Goal: Navigation & Orientation: Go to known website

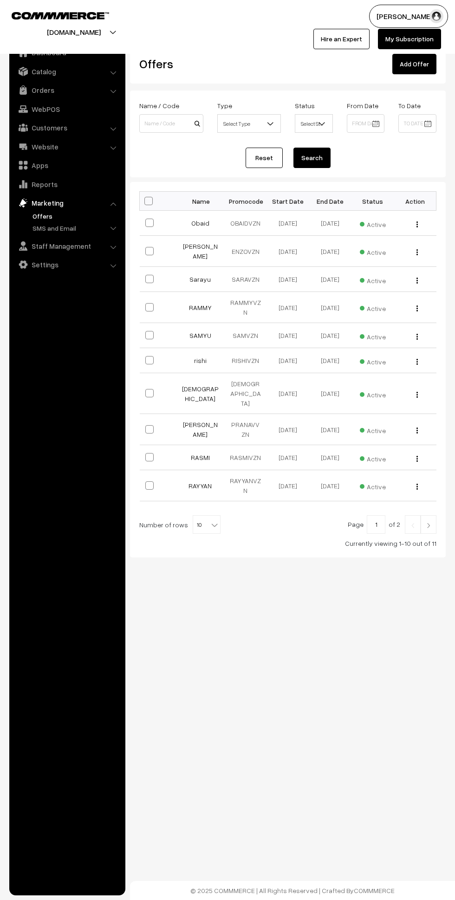
click at [397, 41] on link "My Subscription" at bounding box center [409, 39] width 63 height 20
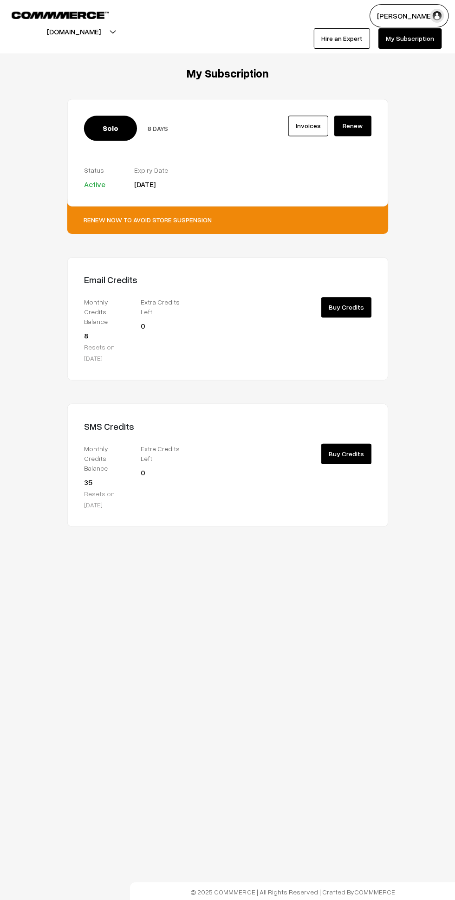
click at [47, 14] on img at bounding box center [60, 15] width 97 height 7
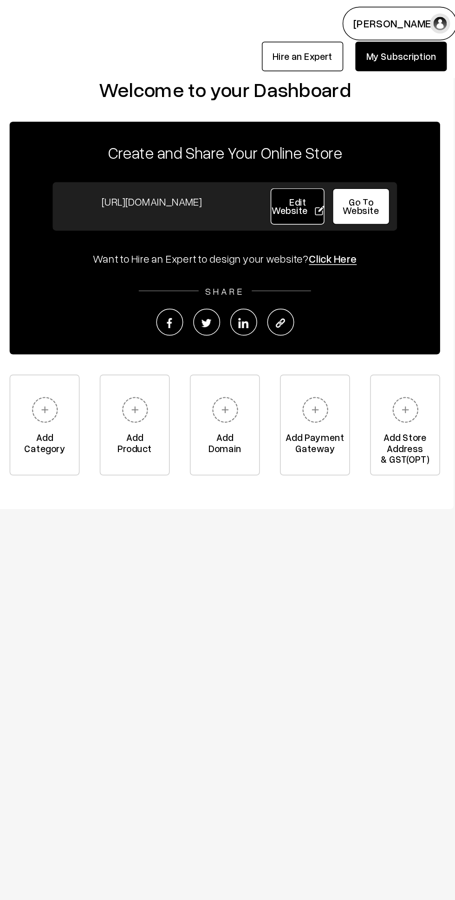
click at [378, 143] on span "Go To Website" at bounding box center [381, 142] width 25 height 13
